Goal: Obtain resource: Download file/media

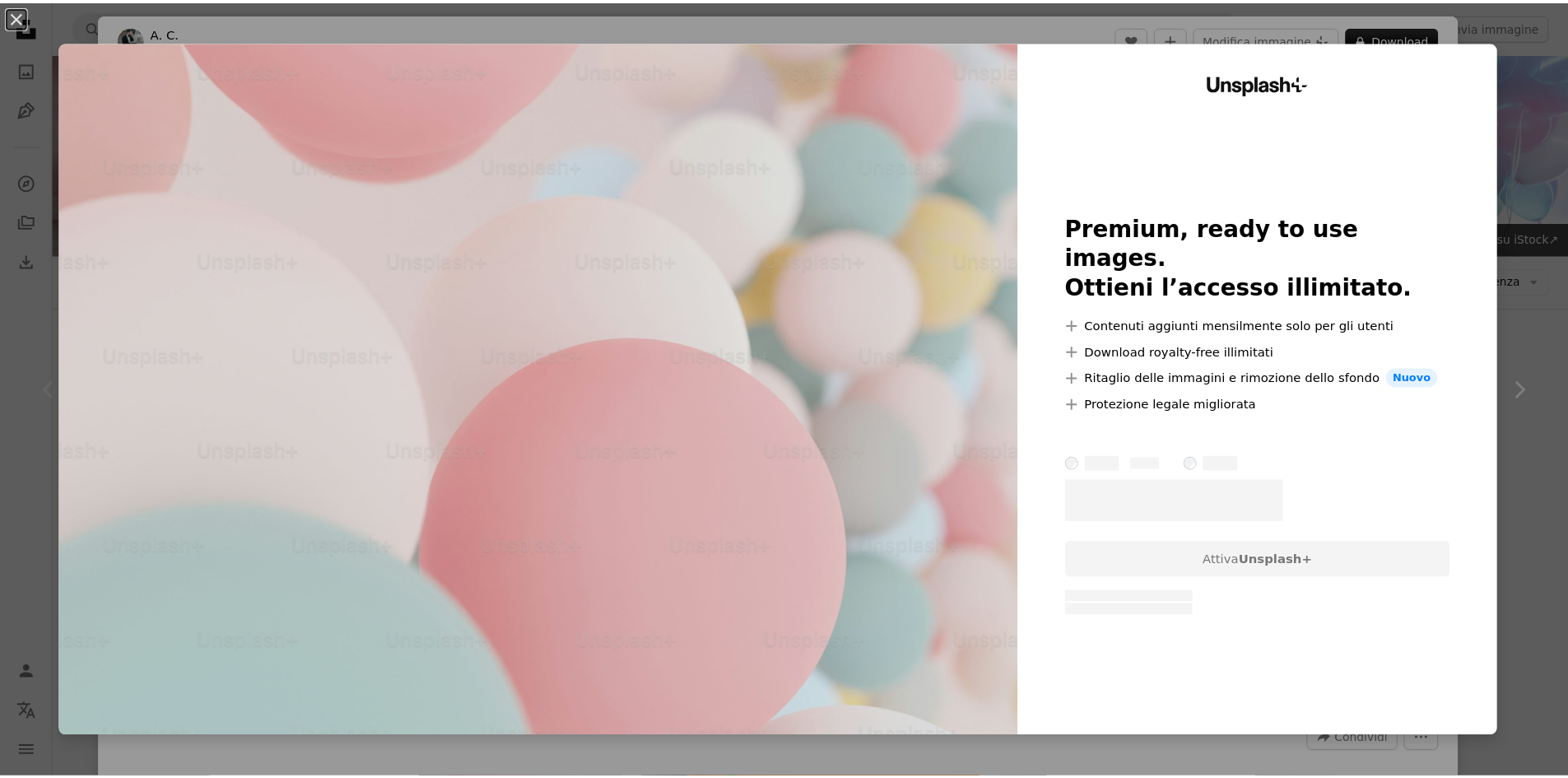
scroll to position [329, 0]
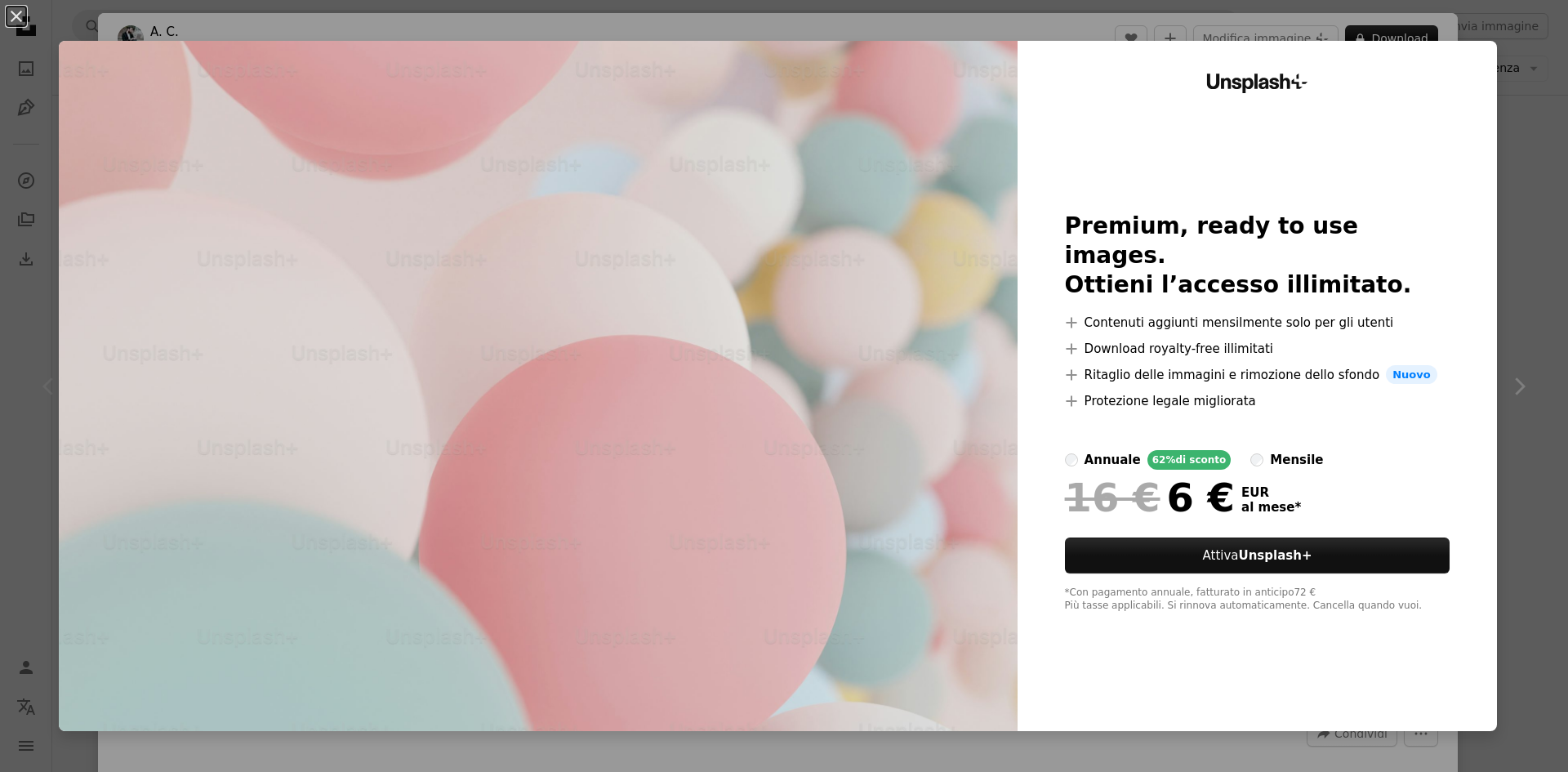
click at [1534, 349] on div "An X shape Unsplash+ Premium, ready to use images. Ottieni l’accesso illimitato…" at bounding box center [784, 386] width 1568 height 772
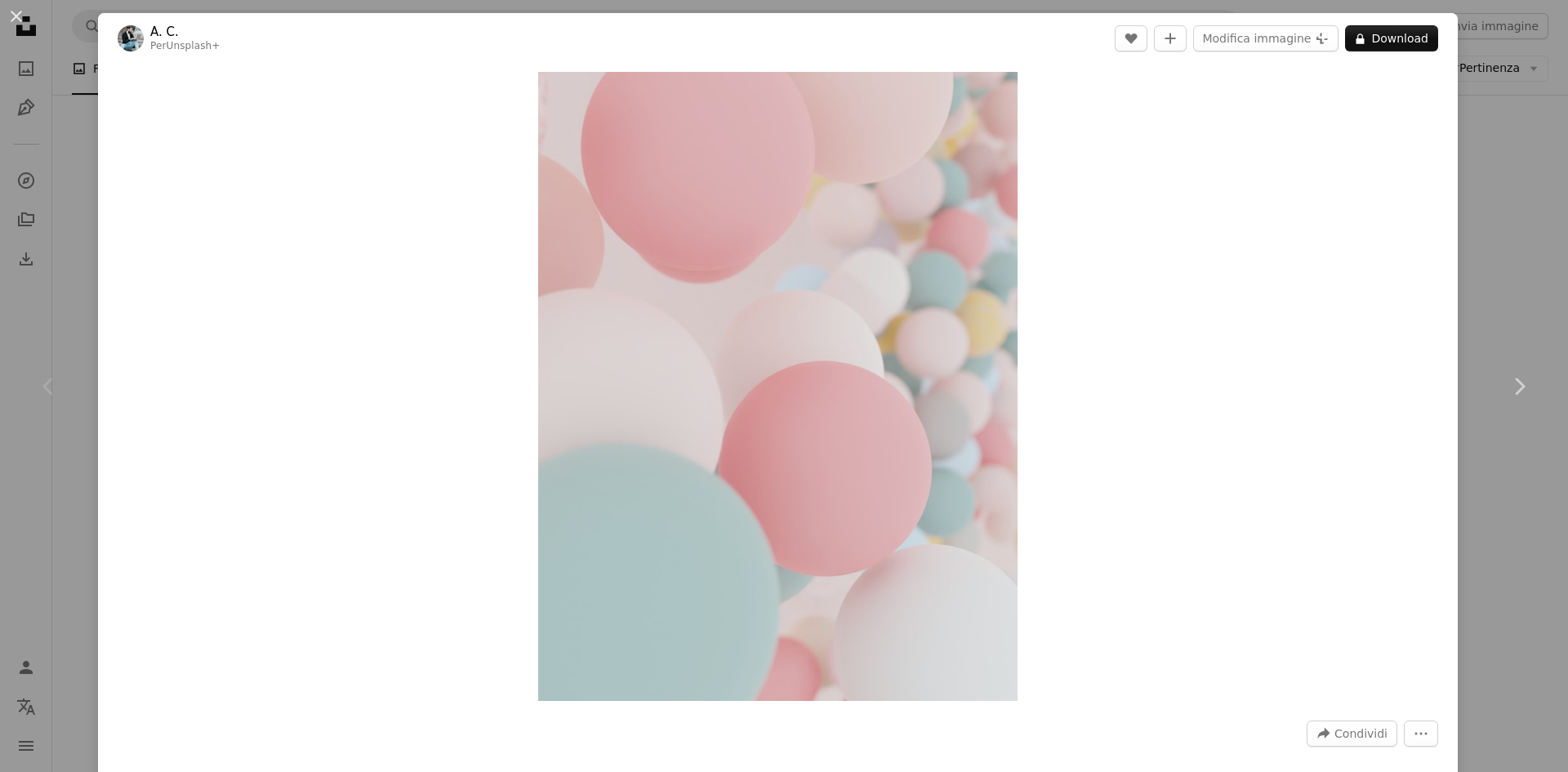
click at [1531, 194] on div "An X shape Chevron left Chevron right A. C. Per Unsplash+ A heart A plus sign M…" at bounding box center [784, 386] width 1568 height 772
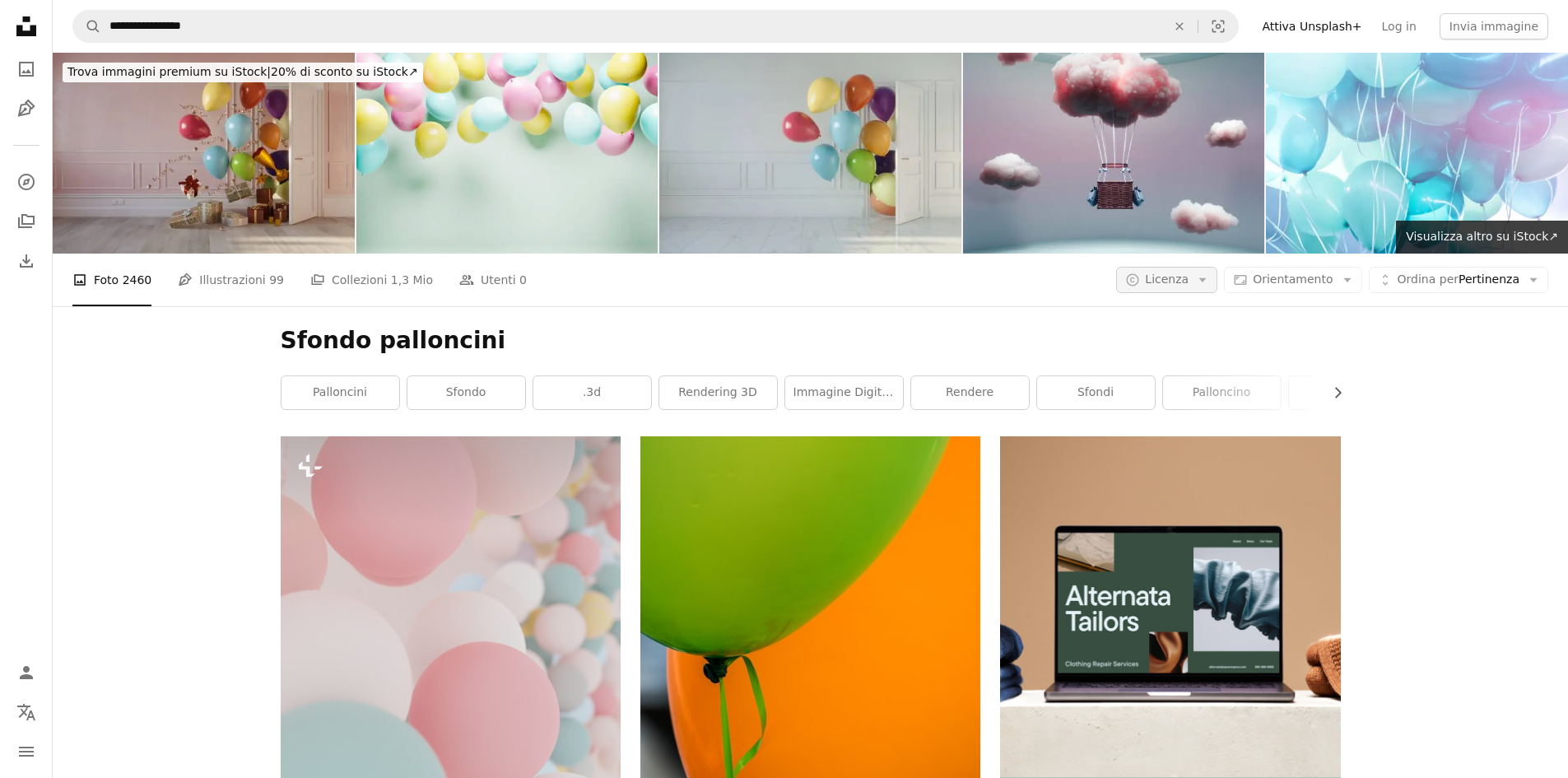
click at [1210, 281] on icon "Arrow down" at bounding box center [1203, 280] width 15 height 15
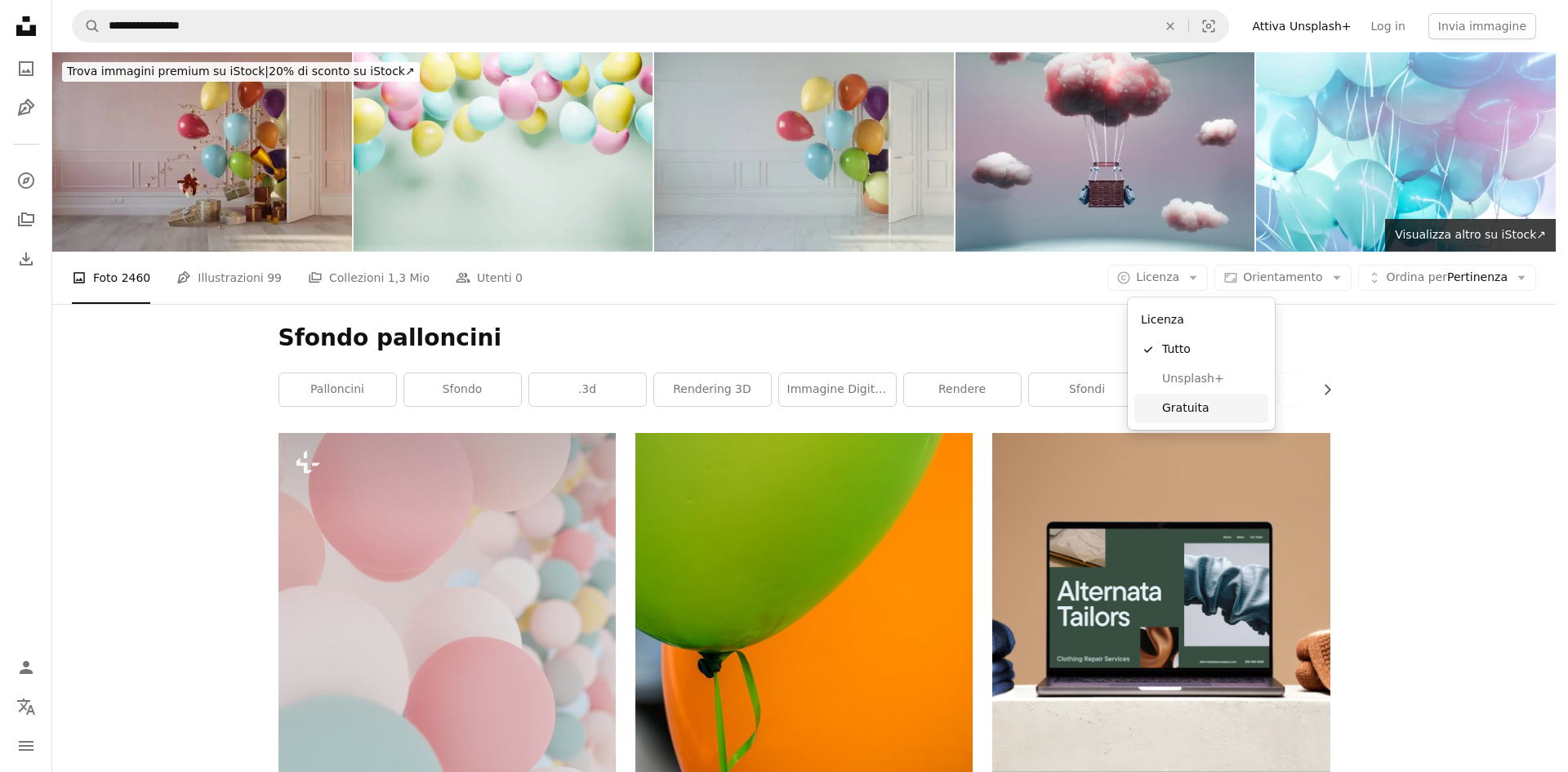
click at [1164, 403] on span "Gratuita" at bounding box center [1212, 409] width 100 height 17
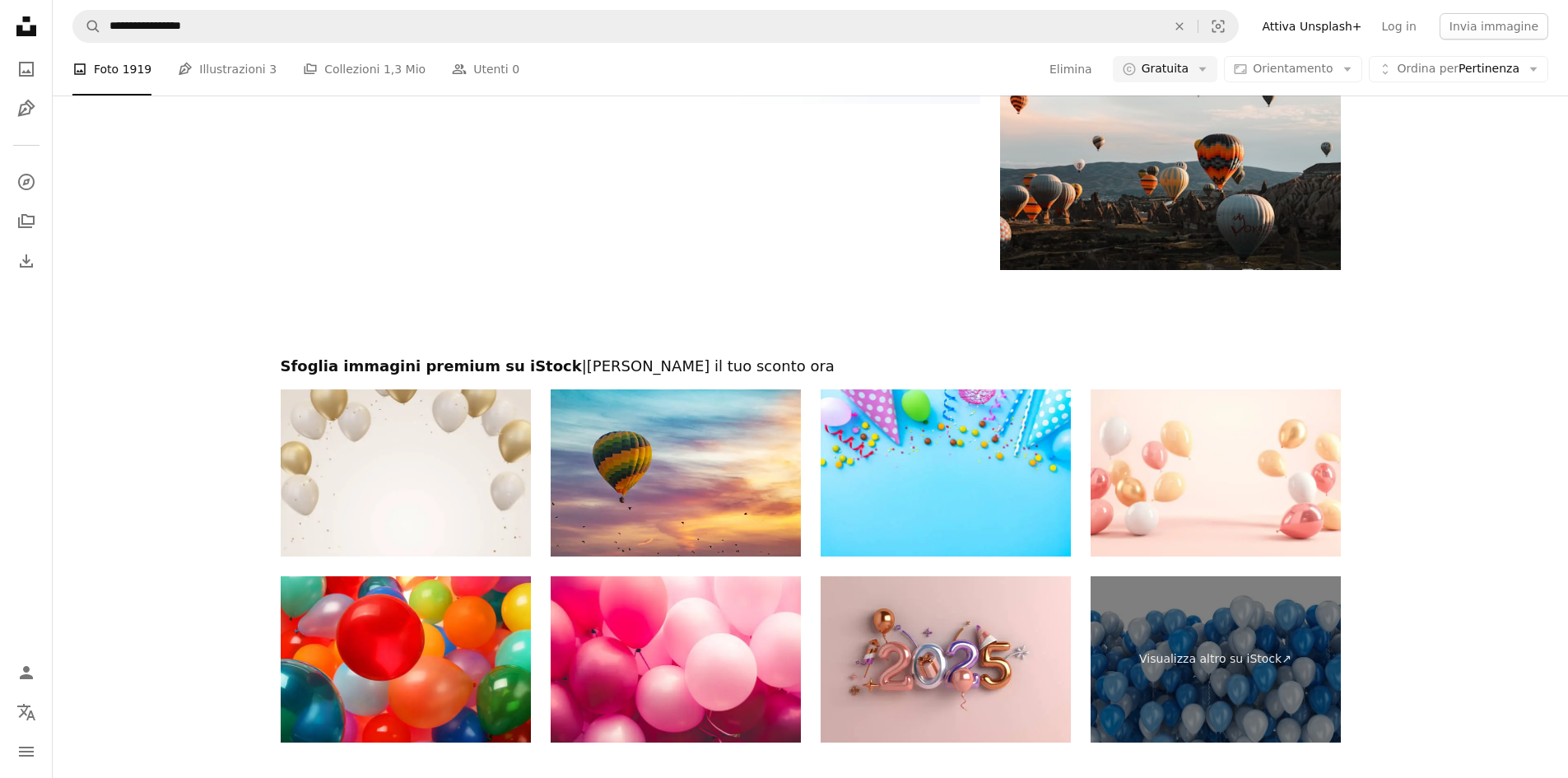
scroll to position [3153, 0]
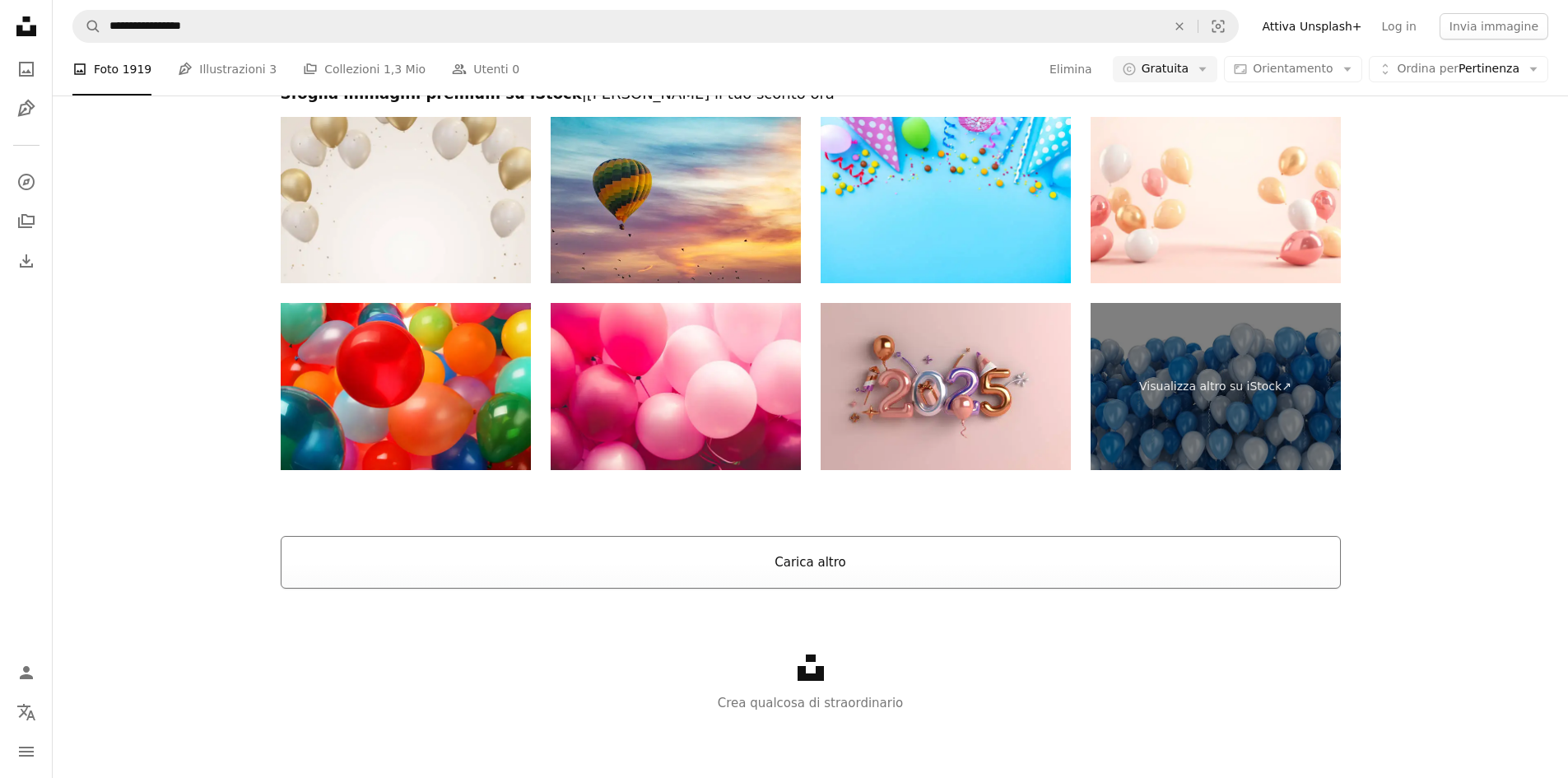
click at [846, 573] on button "Carica altro" at bounding box center [811, 562] width 1060 height 53
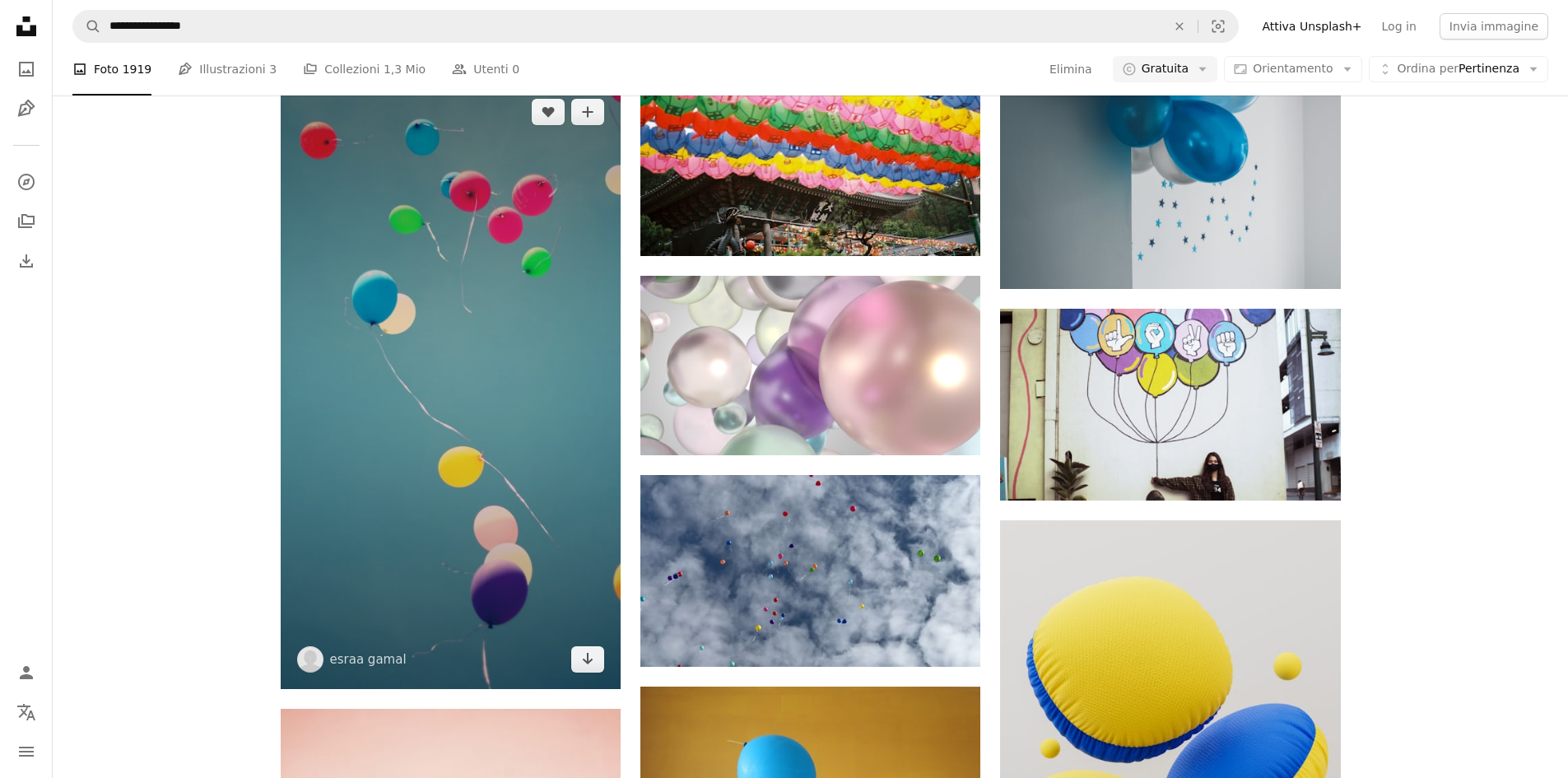
scroll to position [13934, 0]
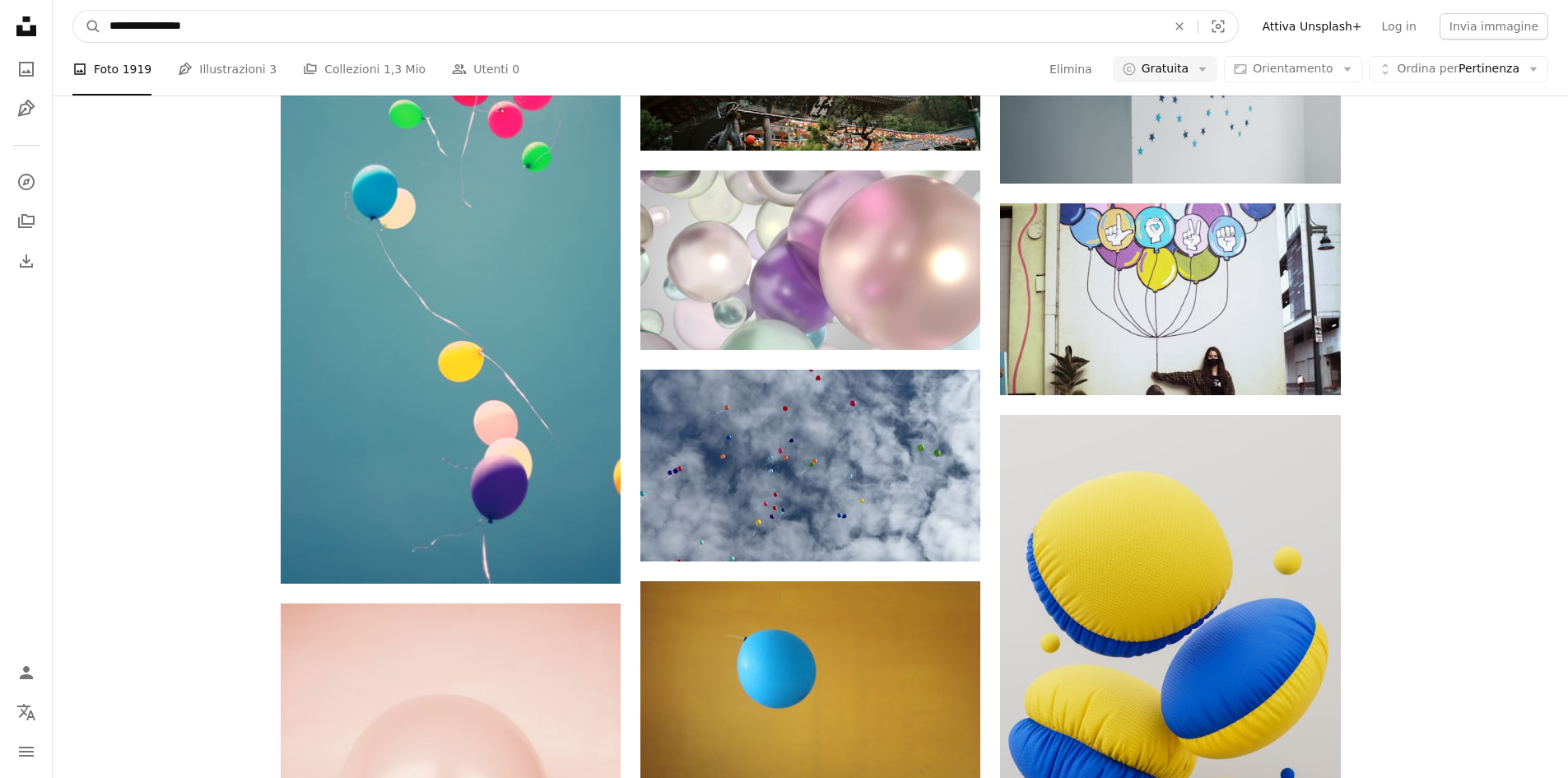
drag, startPoint x: 150, startPoint y: 28, endPoint x: 0, endPoint y: 28, distance: 150.0
type input "**********"
click button "A magnifying glass" at bounding box center [86, 26] width 28 height 31
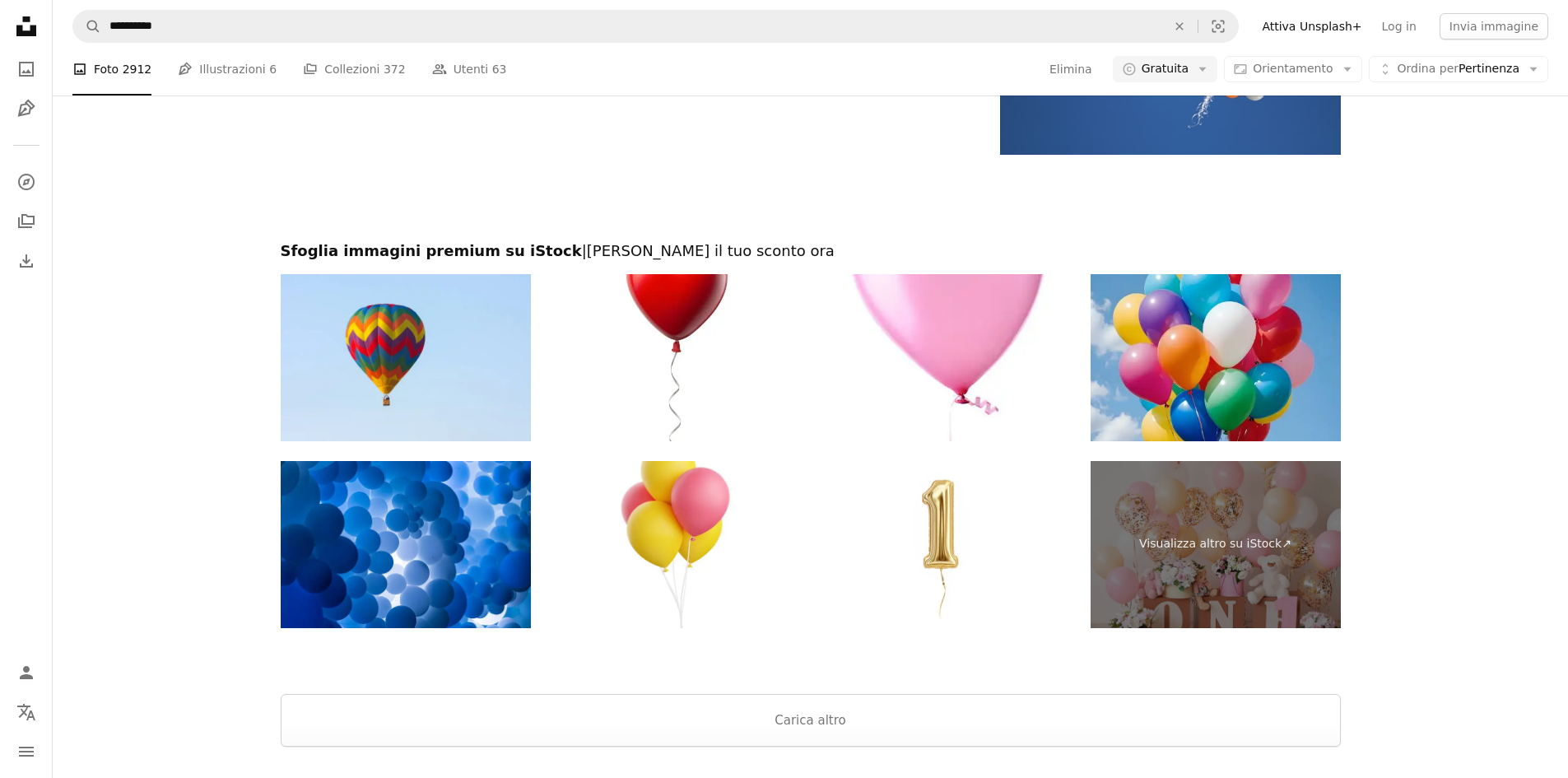
scroll to position [2887, 0]
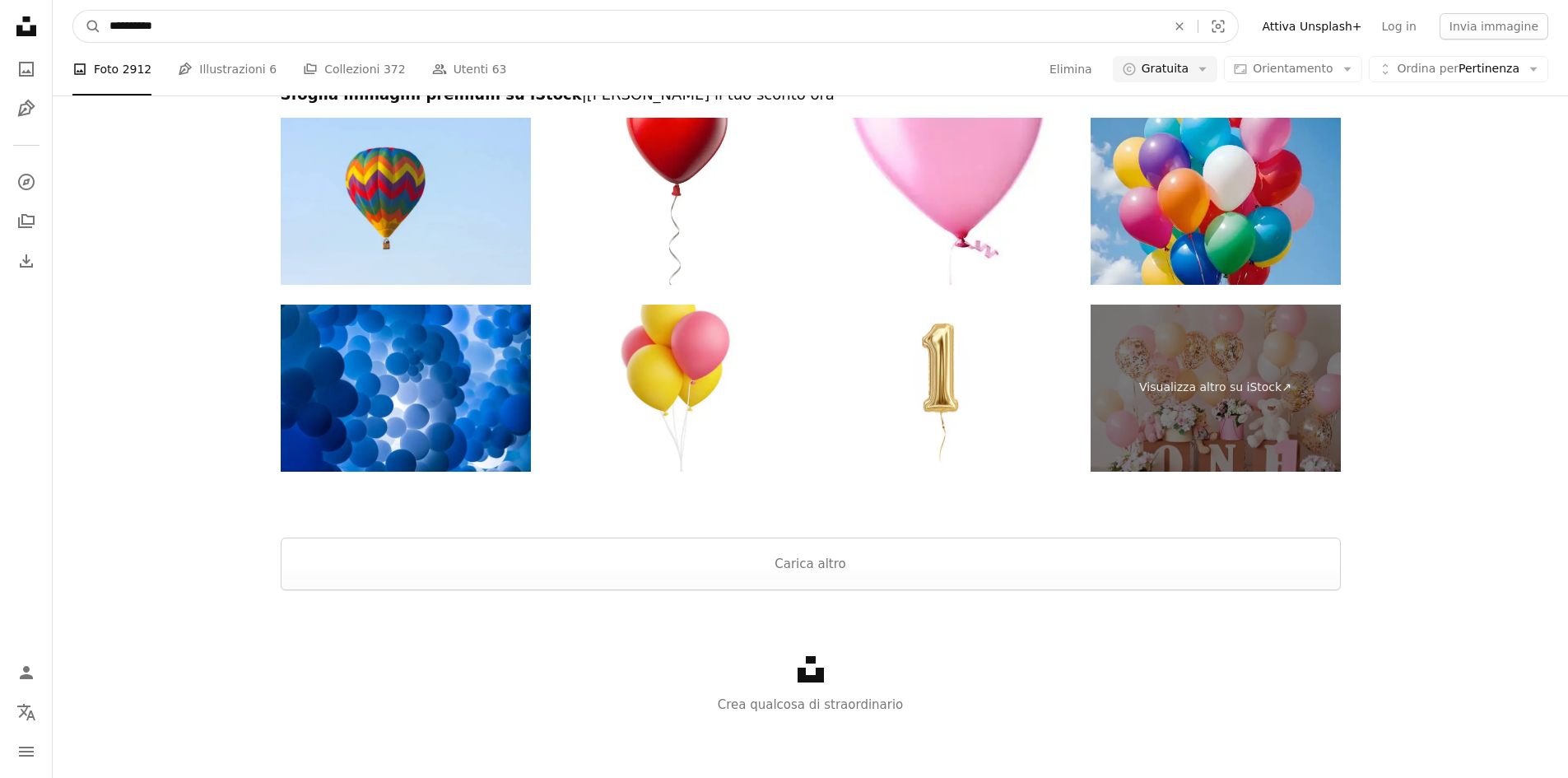
click at [146, 23] on input "**********" at bounding box center [632, 26] width 1060 height 31
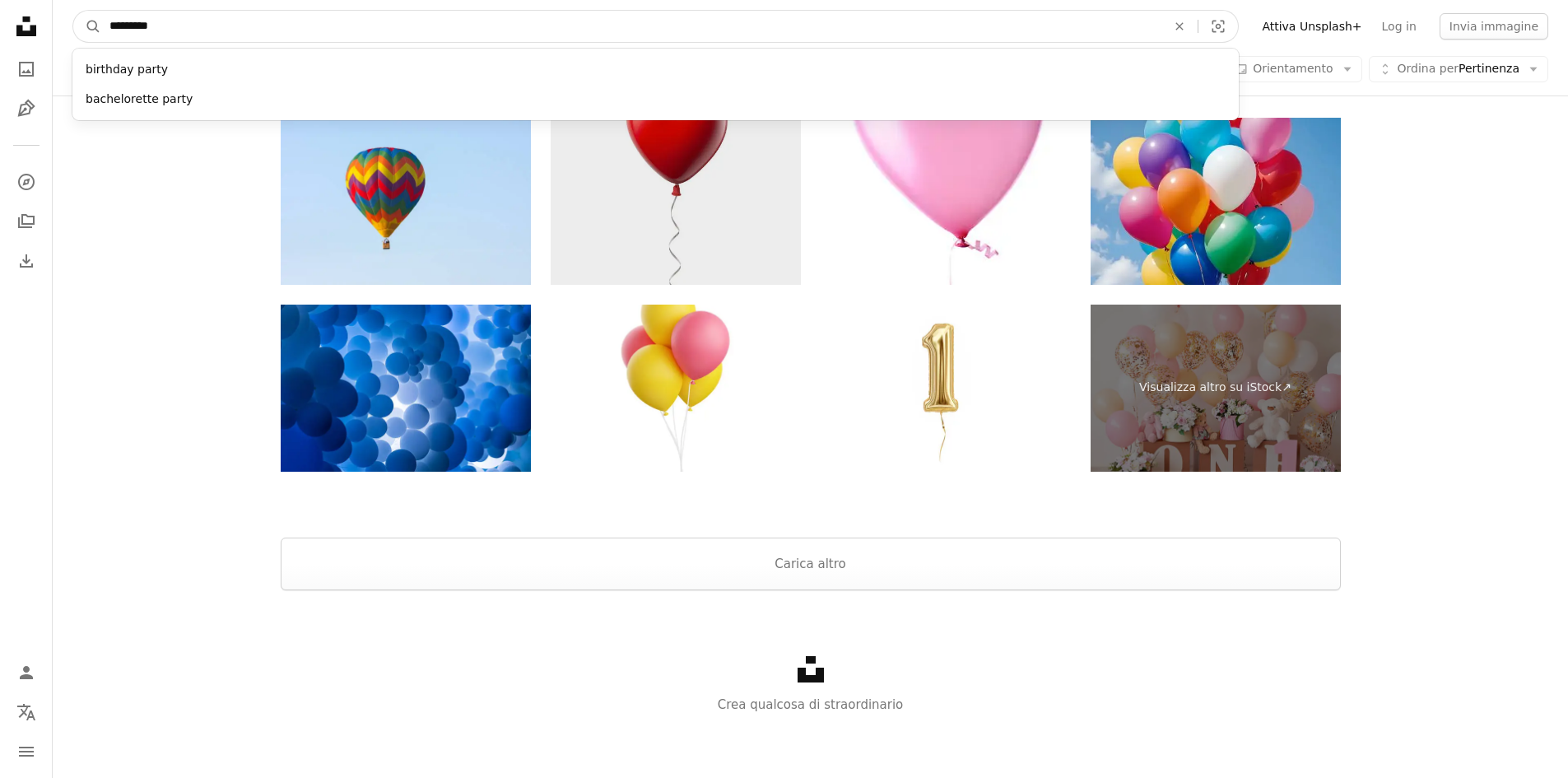
type input "**********"
click button "A magnifying glass" at bounding box center [86, 26] width 28 height 31
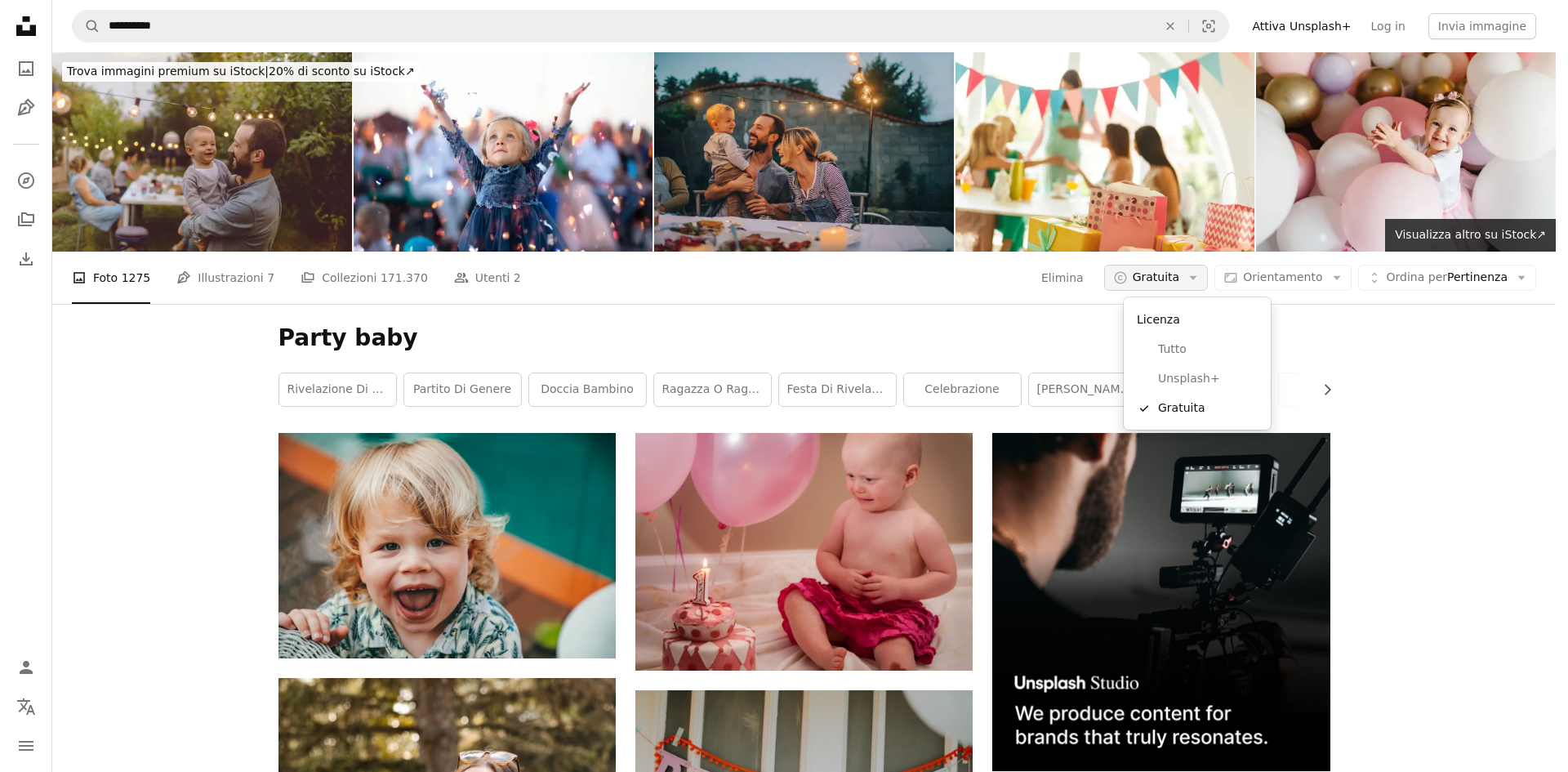
scroll to position [164, 0]
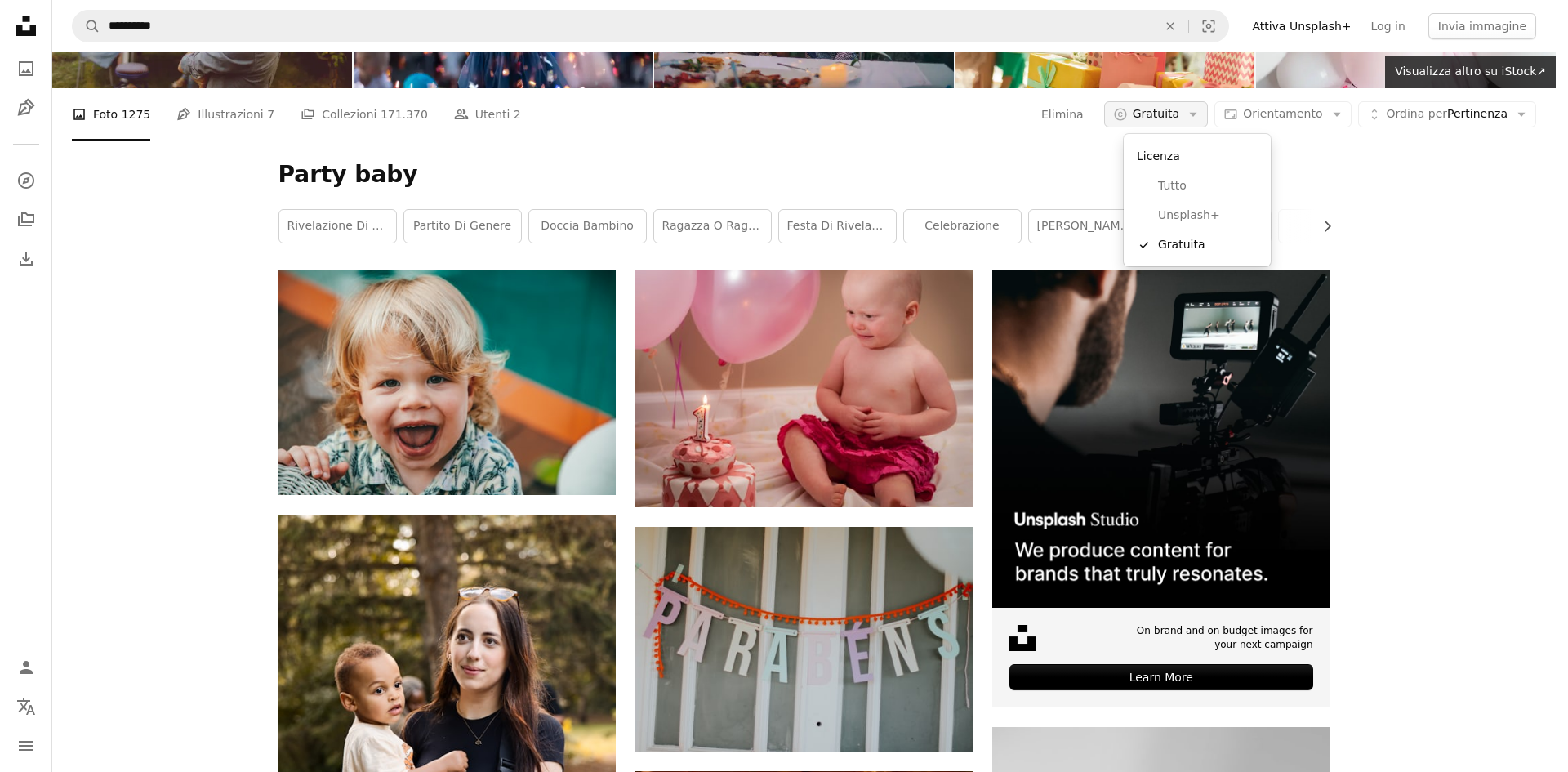
click at [1196, 110] on button "A copyright icon © Gratuita Arrow down" at bounding box center [1157, 114] width 105 height 26
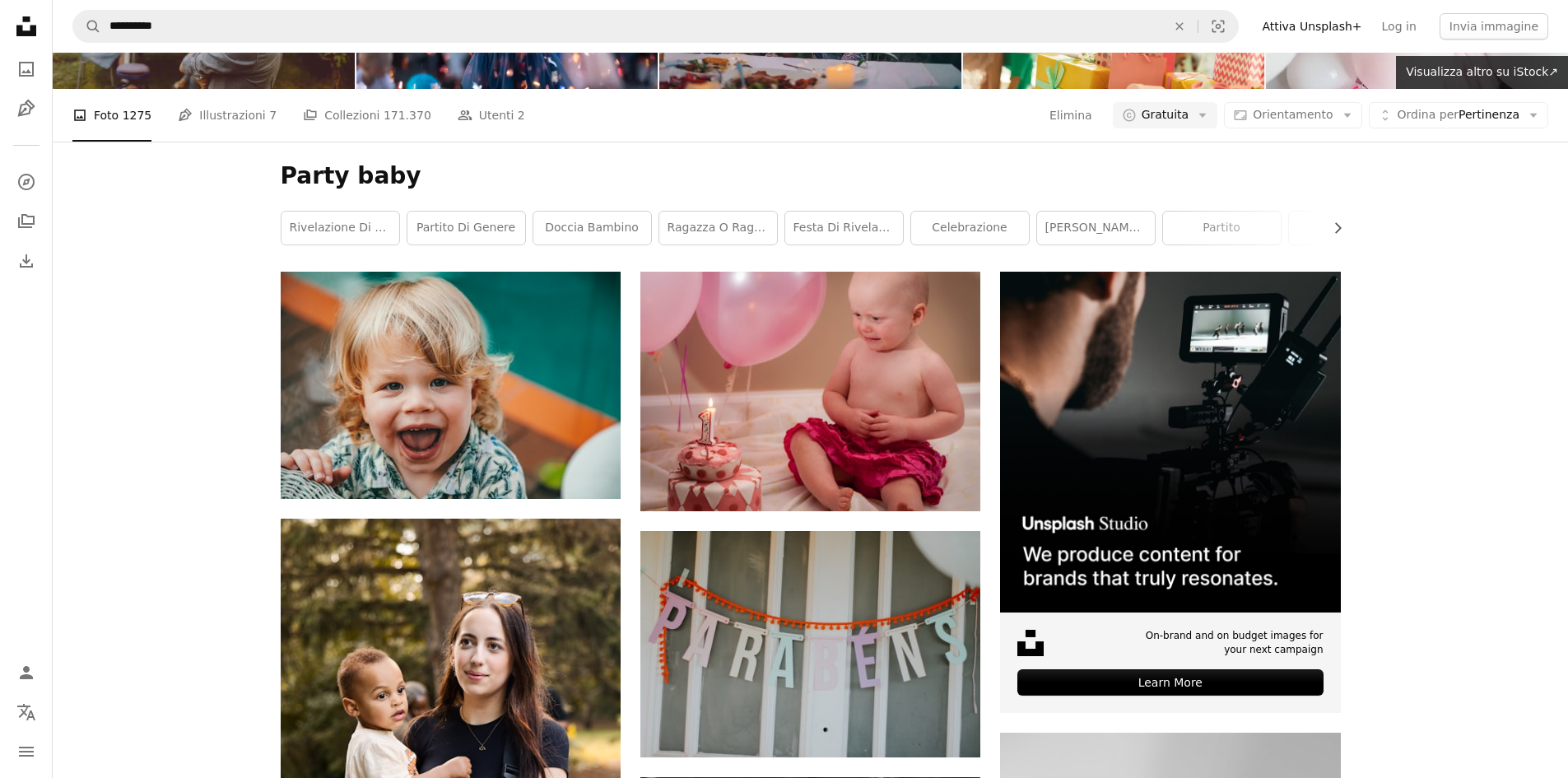
scroll to position [3374, 0]
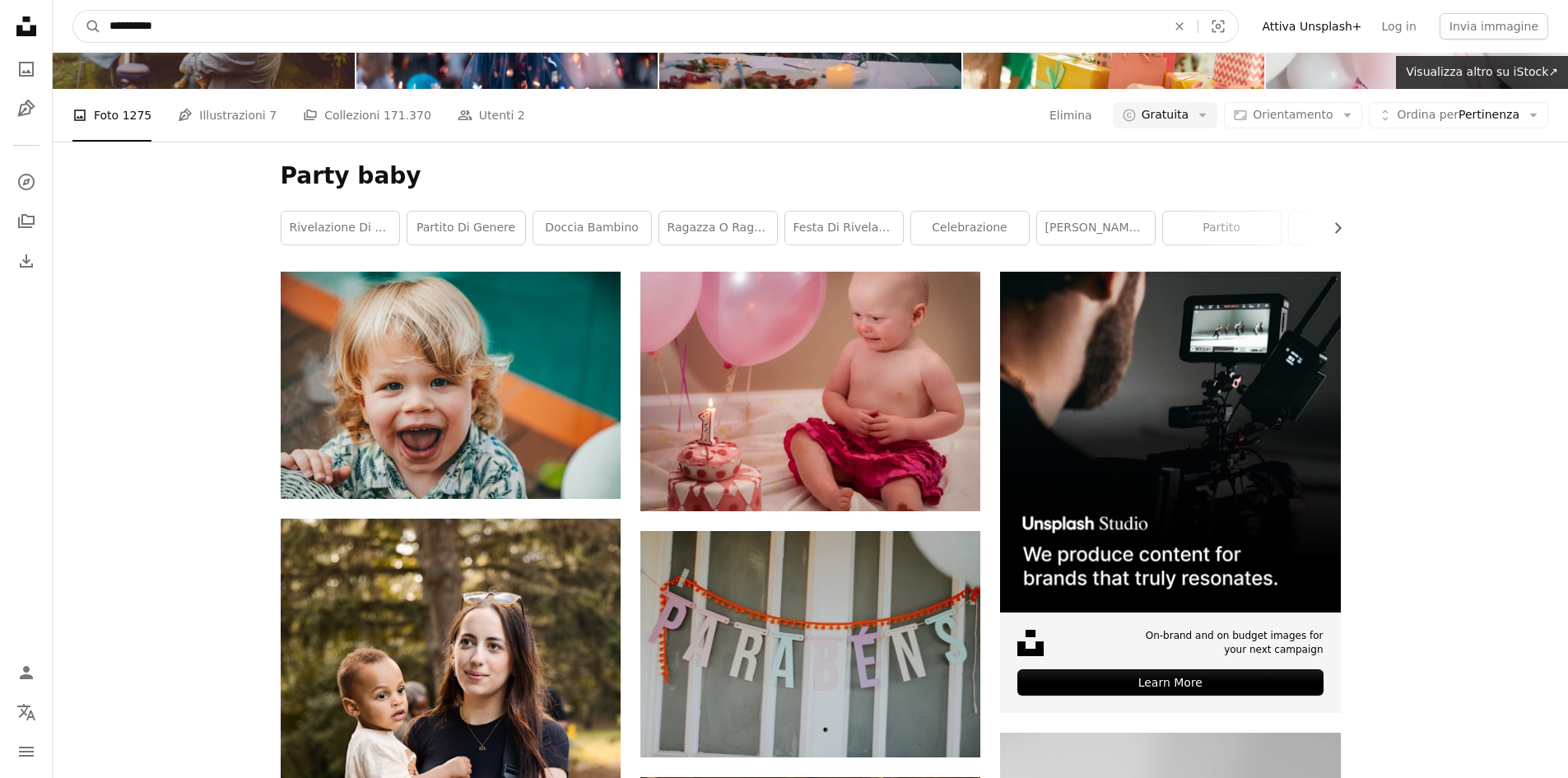
drag, startPoint x: 75, startPoint y: 35, endPoint x: 47, endPoint y: 33, distance: 28.1
drag, startPoint x: 121, startPoint y: 30, endPoint x: 0, endPoint y: 30, distance: 121.0
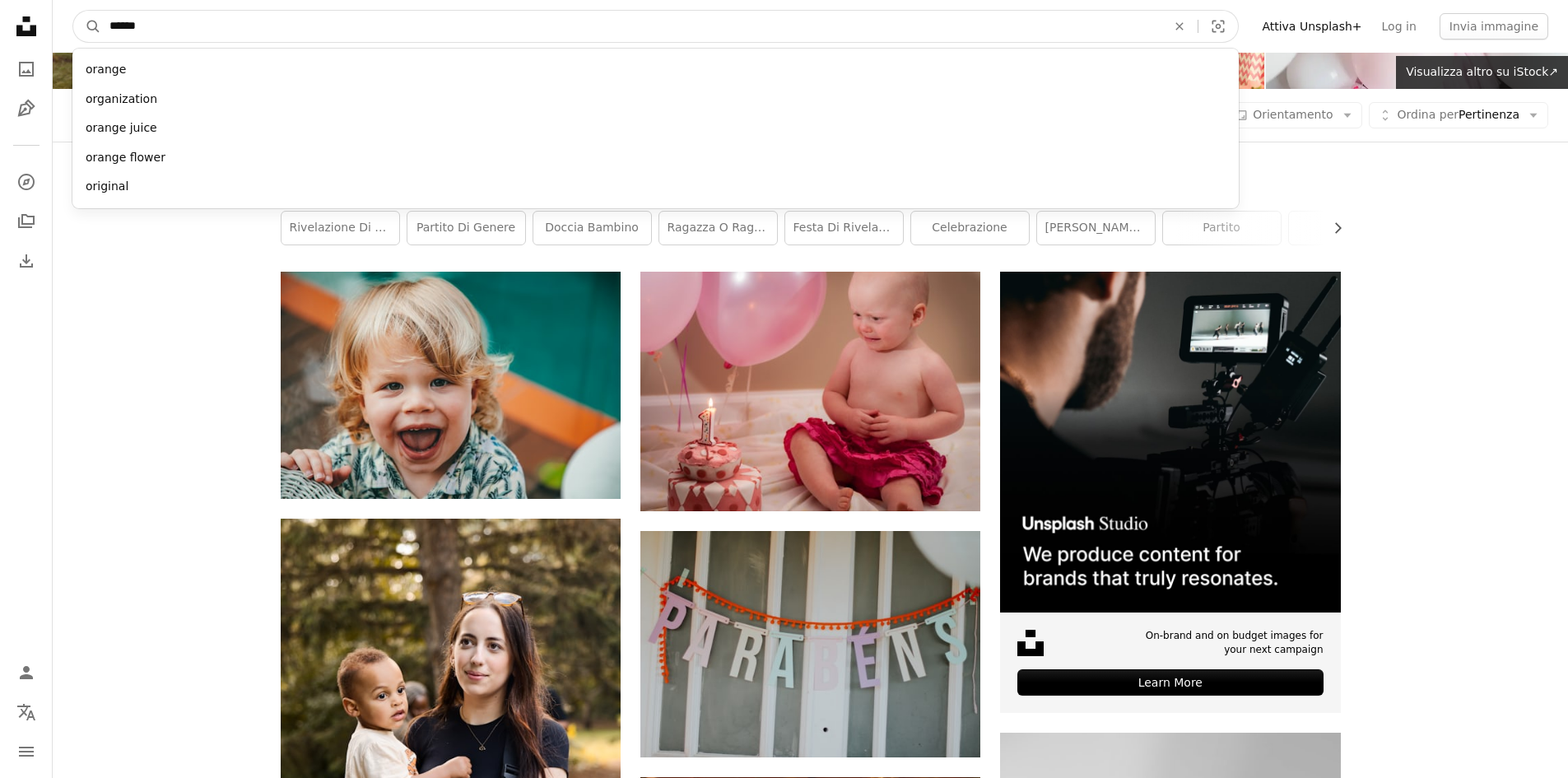
type input "*******"
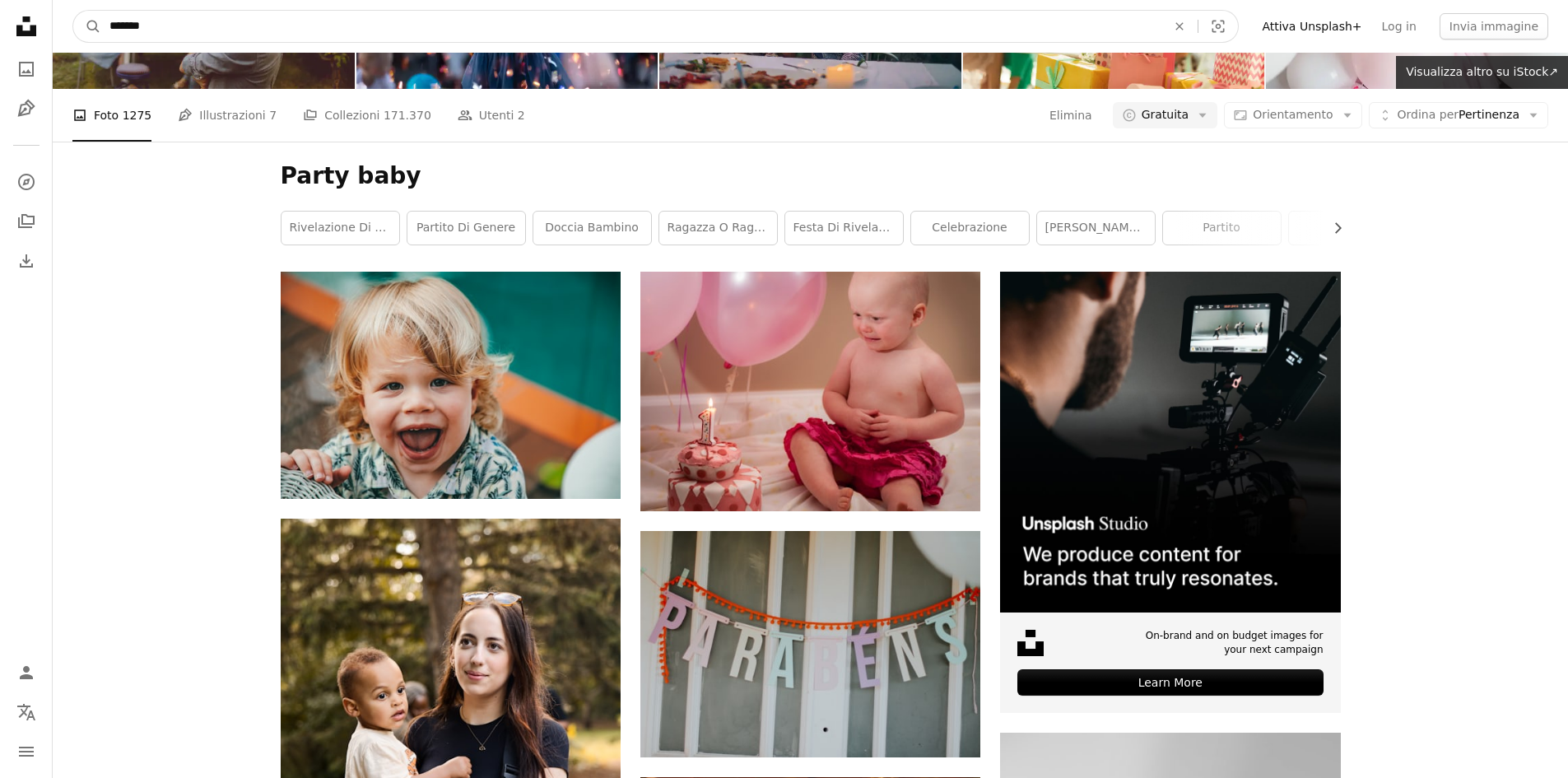
click button "A magnifying glass" at bounding box center [86, 26] width 28 height 31
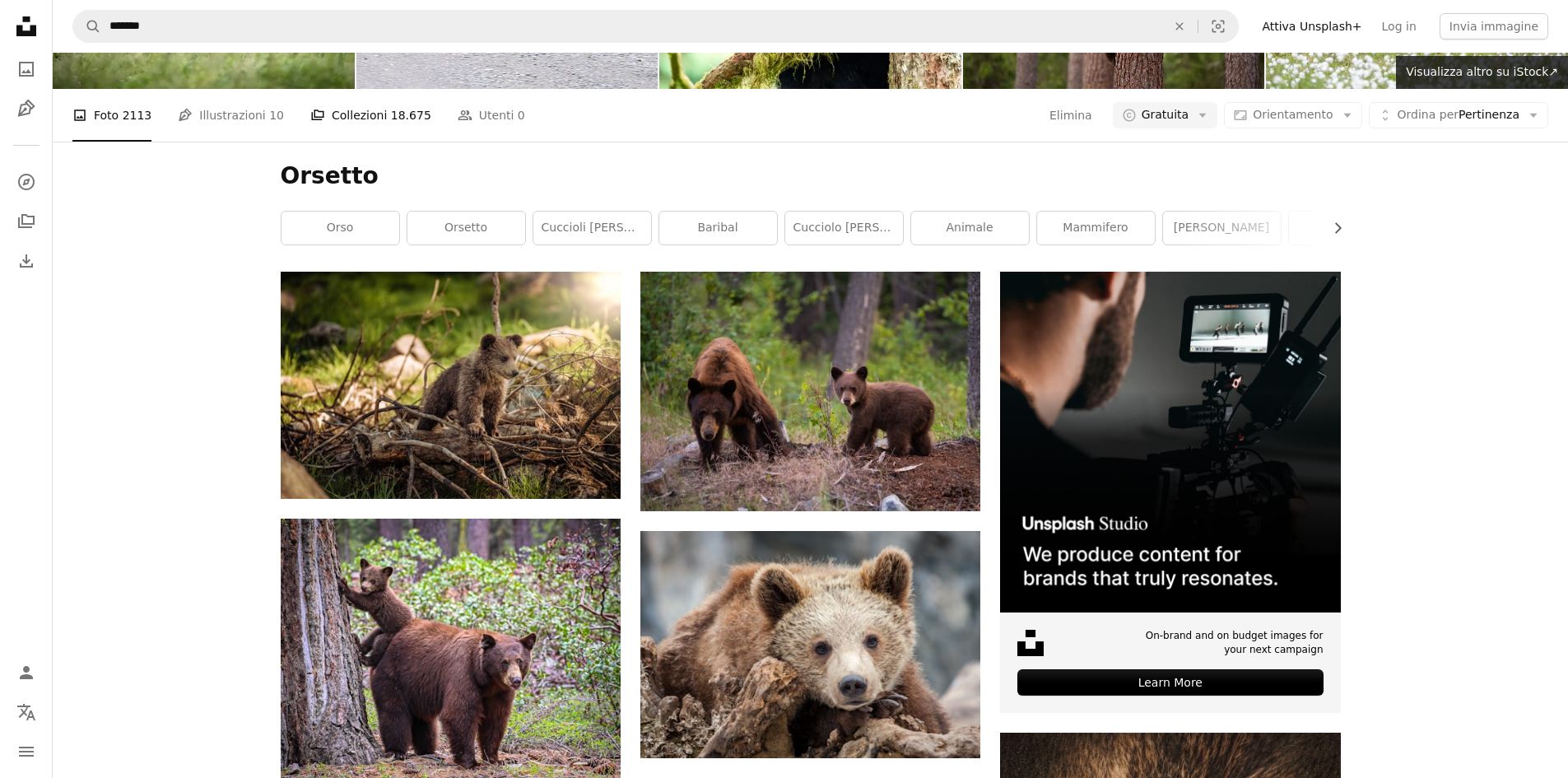
click at [396, 124] on span "18.675" at bounding box center [411, 116] width 40 height 18
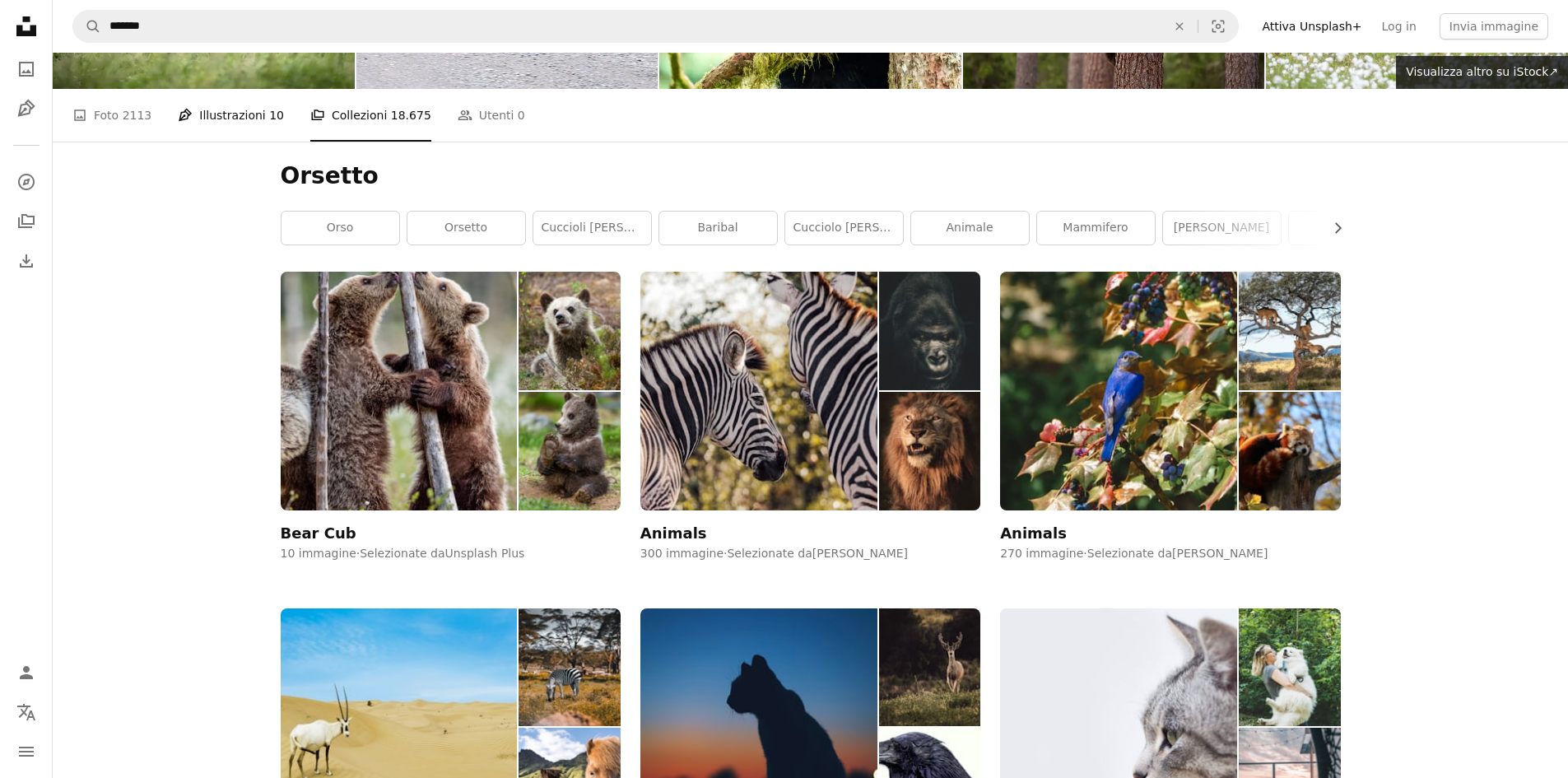
click at [214, 142] on link "Pen Tool Illustrazioni 10" at bounding box center [230, 115] width 106 height 53
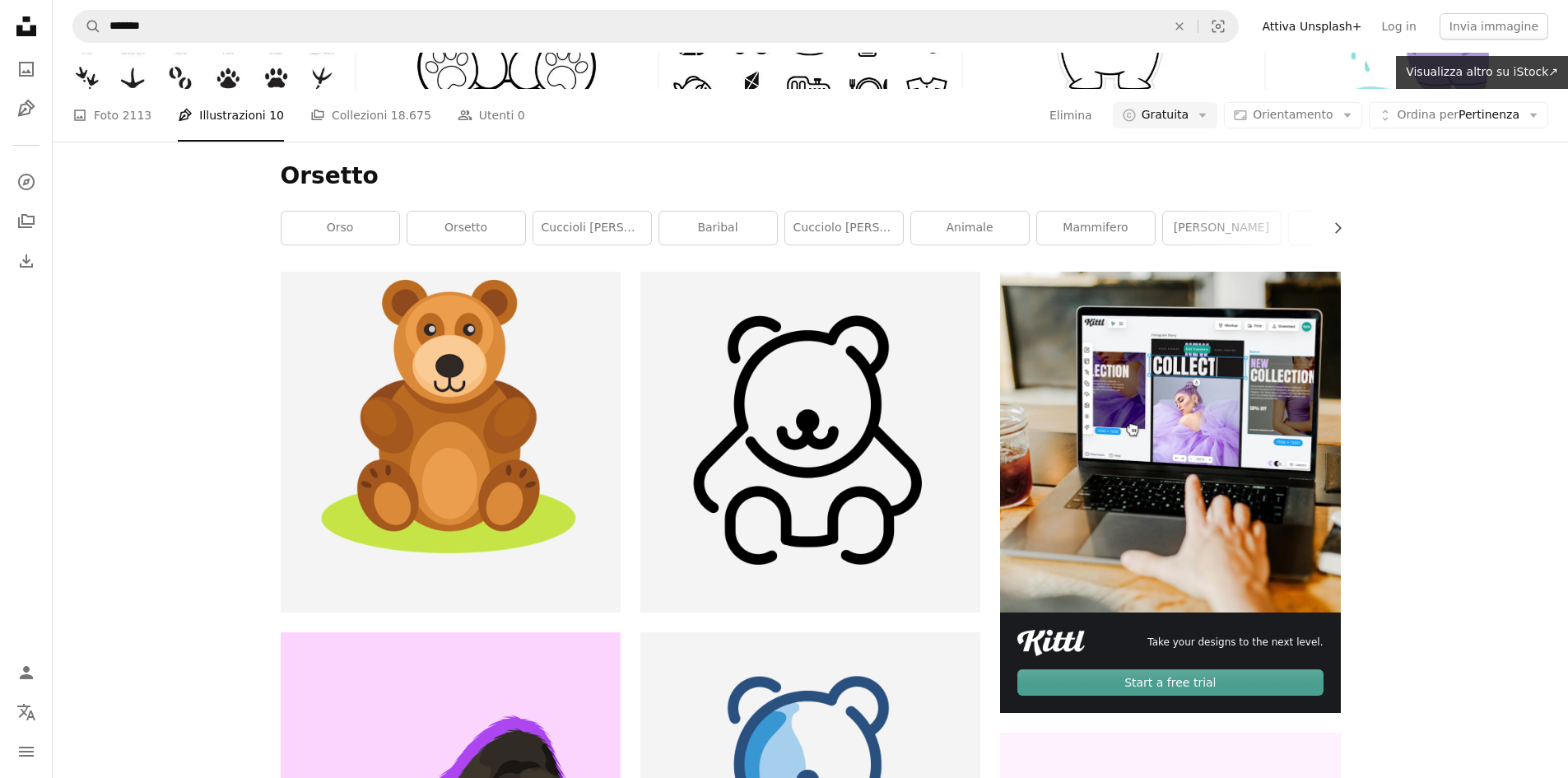
scroll to position [2963, 0]
